Goal: Navigation & Orientation: Find specific page/section

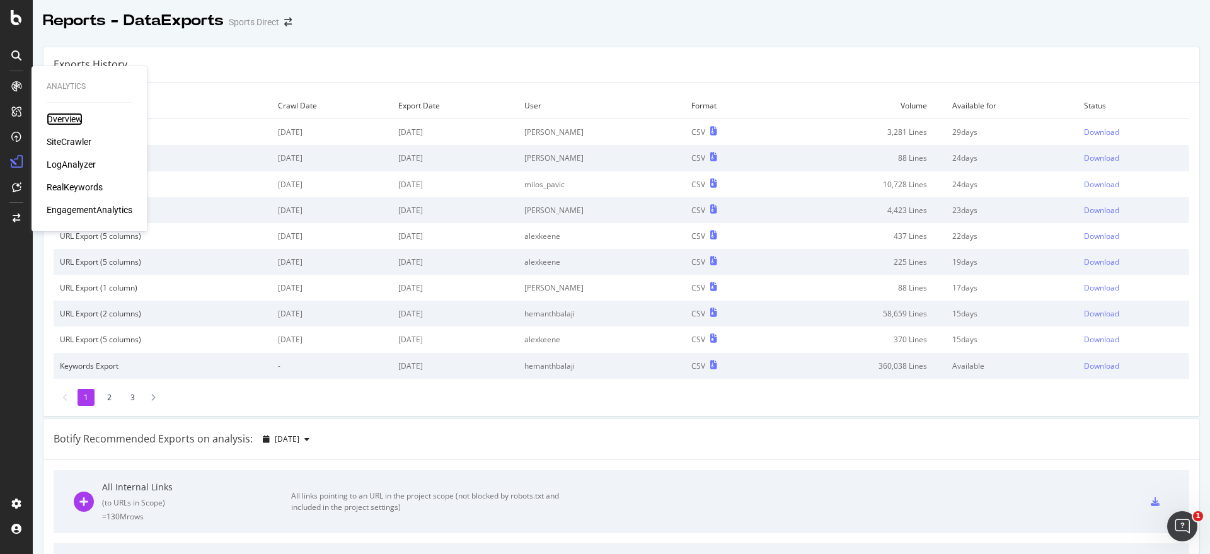
click at [70, 116] on div "Overview" at bounding box center [65, 119] width 36 height 13
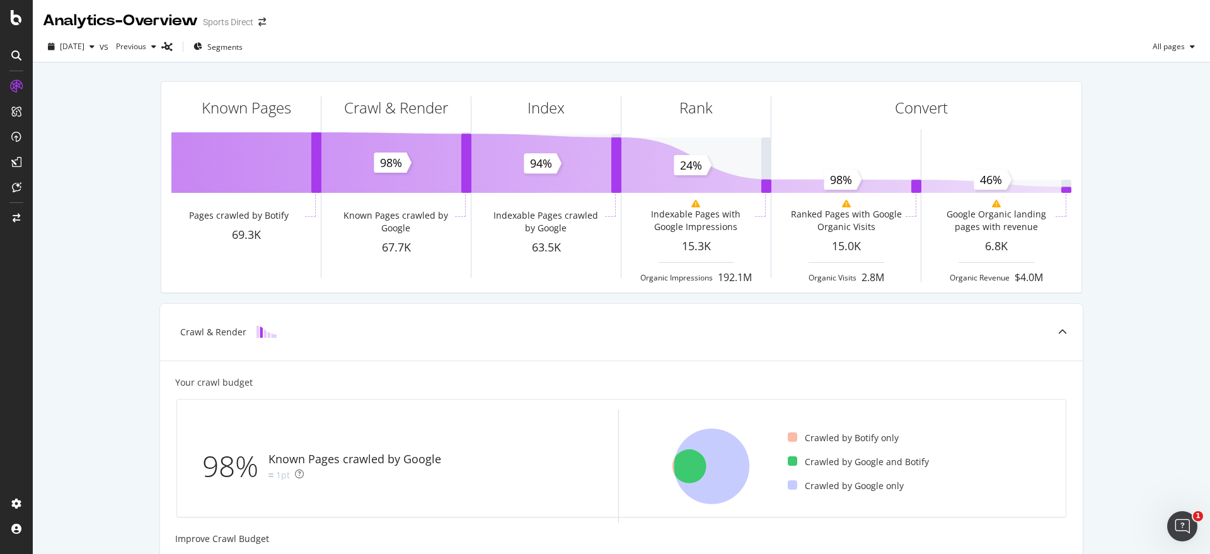
click at [107, 199] on div "Known Pages Pages crawled by Botify 69.3K Crawl & Render Known Pages crawled by…" at bounding box center [621, 521] width 1177 height 918
click at [96, 410] on div "Known Pages Pages crawled by Botify 69.3K Crawl & Render Known Pages crawled by…" at bounding box center [621, 521] width 1177 height 918
click at [1117, 306] on div "Known Pages Pages crawled by Botify 69.3K Crawl & Render Known Pages crawled by…" at bounding box center [621, 521] width 1177 height 918
drag, startPoint x: 79, startPoint y: 323, endPoint x: 343, endPoint y: 414, distance: 279.3
click at [79, 322] on div "Known Pages Pages crawled by Botify 69.3K Crawl & Render Known Pages crawled by…" at bounding box center [621, 521] width 1177 height 918
